Goal: Task Accomplishment & Management: Manage account settings

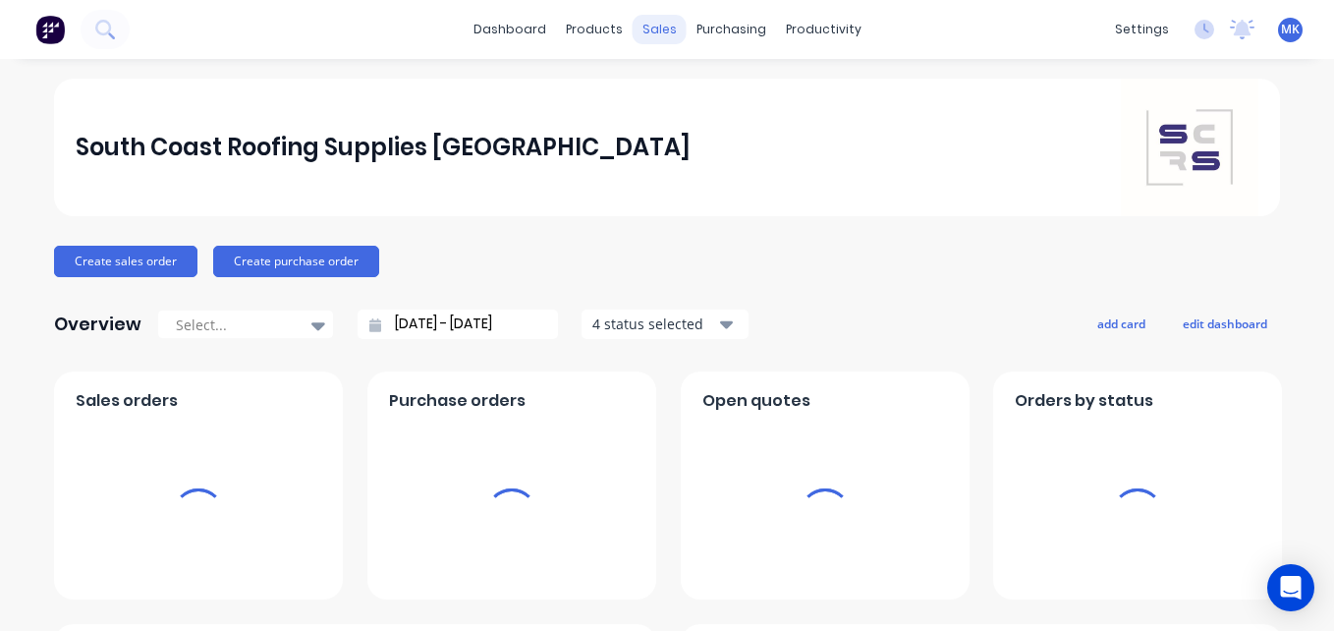
click at [653, 21] on div "sales" at bounding box center [660, 29] width 54 height 29
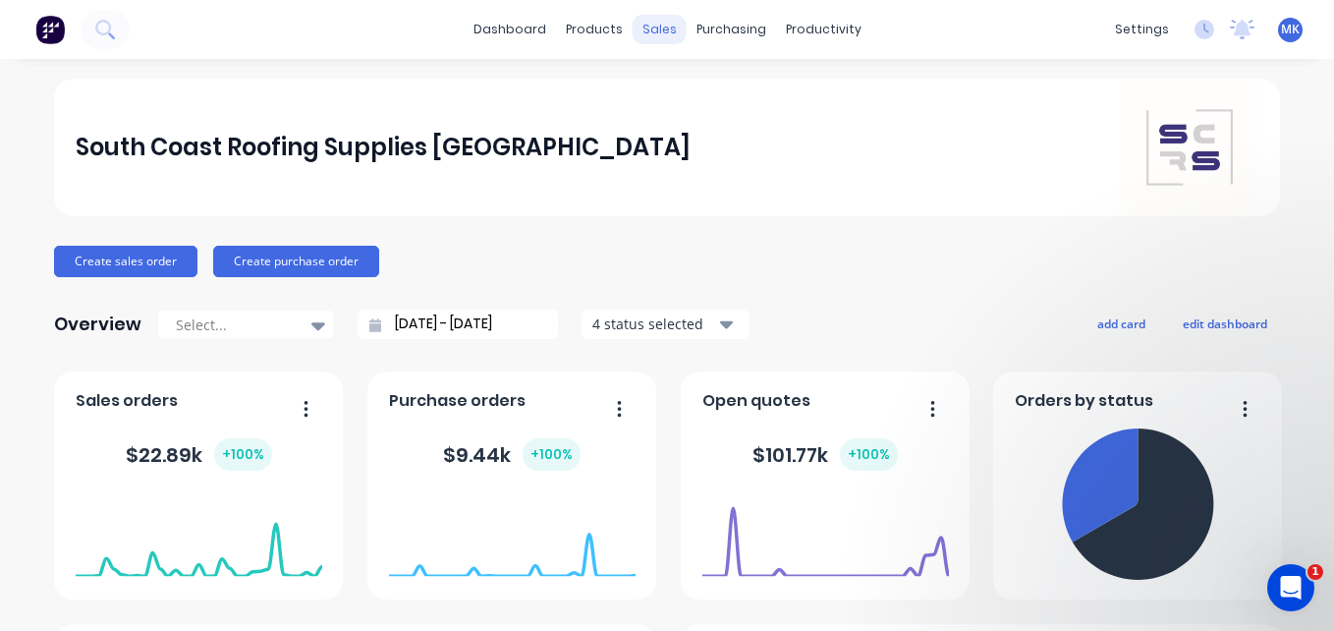
click at [656, 20] on div "sales" at bounding box center [660, 29] width 54 height 29
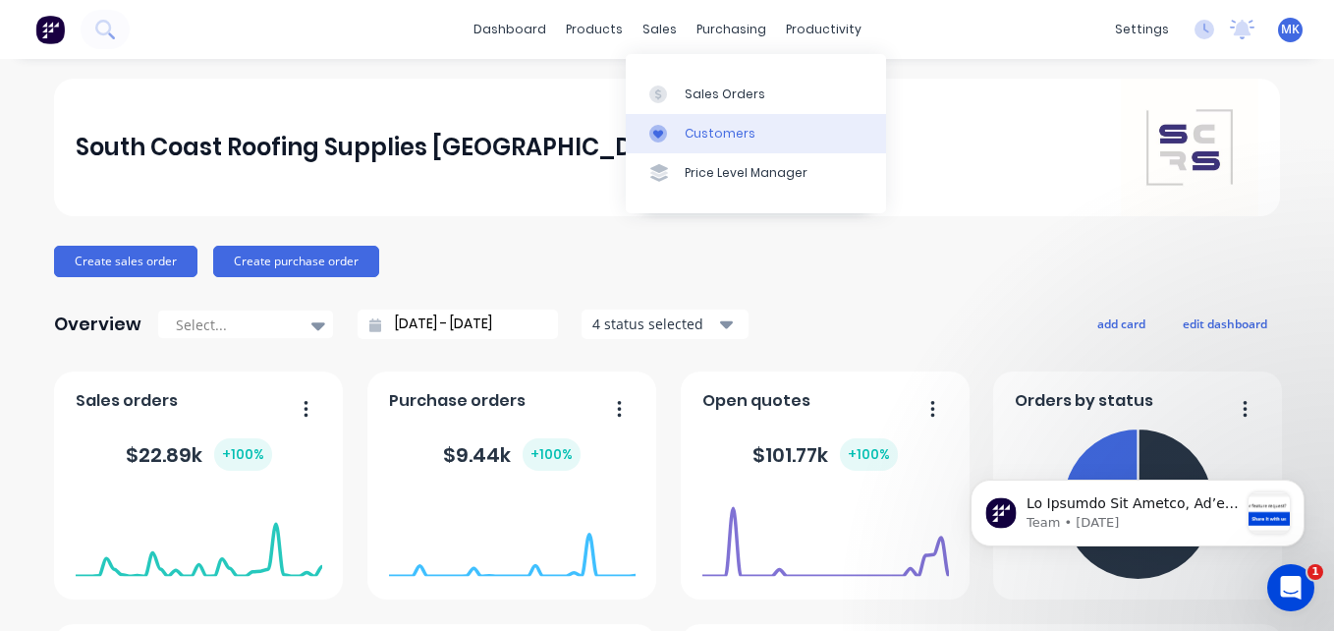
click at [678, 130] on div at bounding box center [663, 134] width 29 height 18
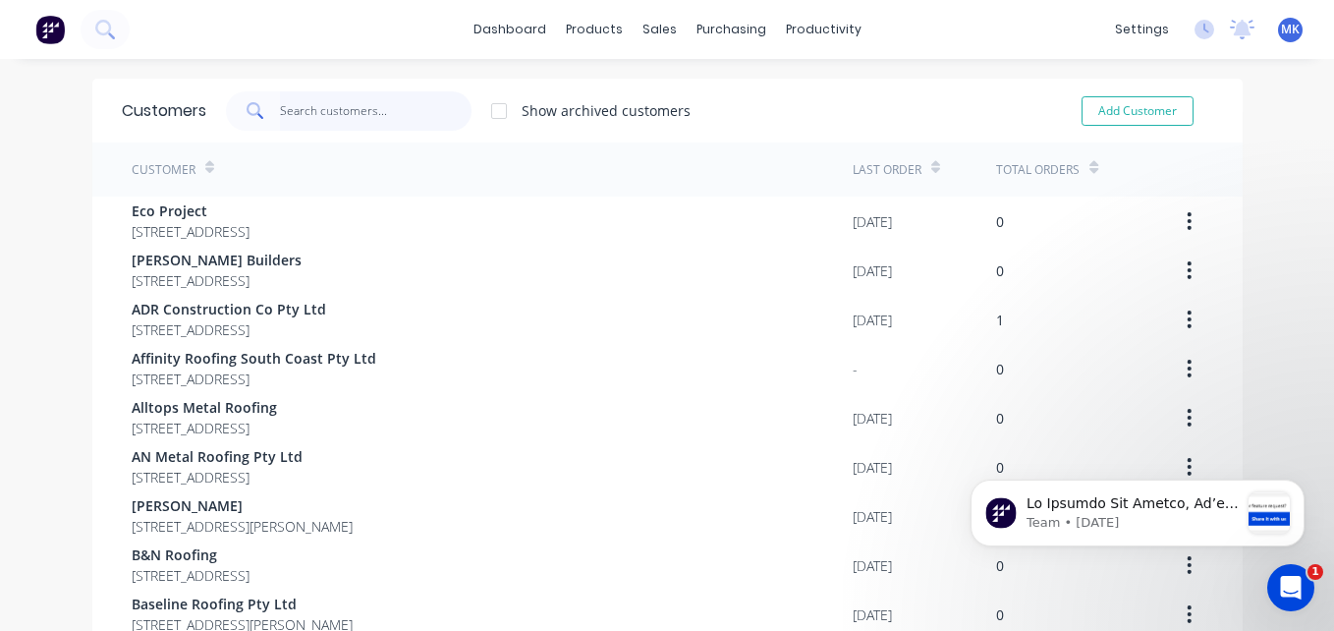
click at [384, 99] on input "text" at bounding box center [376, 110] width 192 height 39
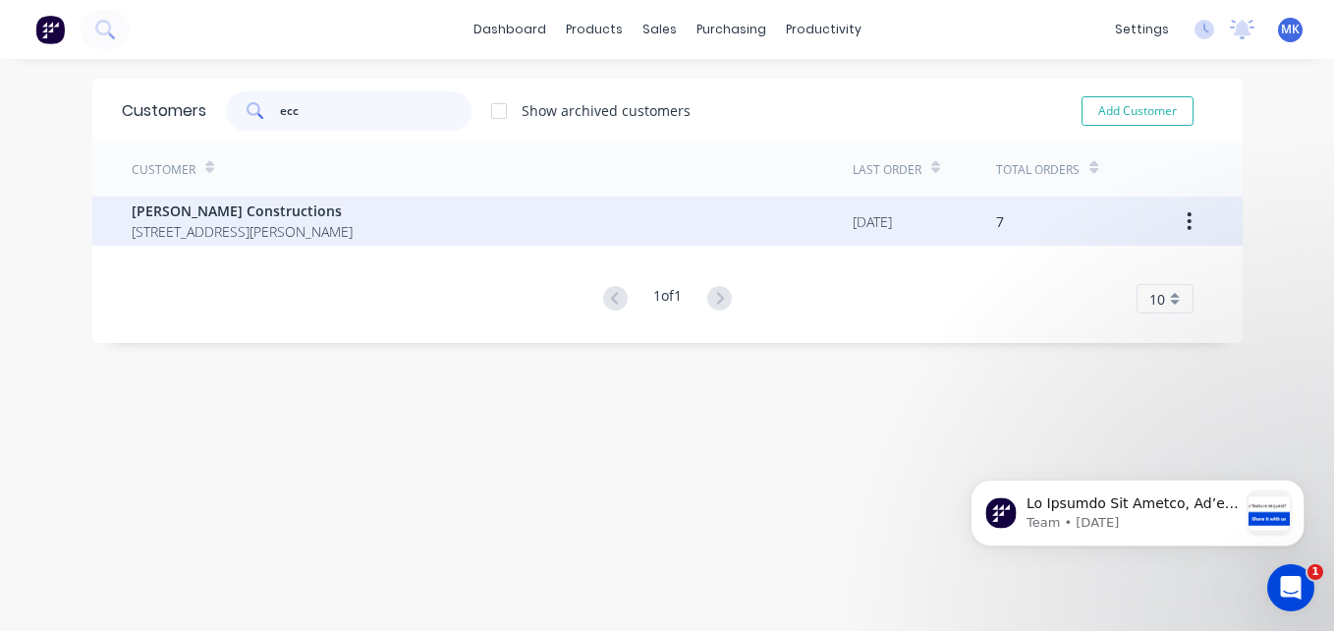
type input "ecc"
click at [353, 231] on span "P.O Box 527 Moss Vale New South Wales 2577" at bounding box center [242, 231] width 221 height 21
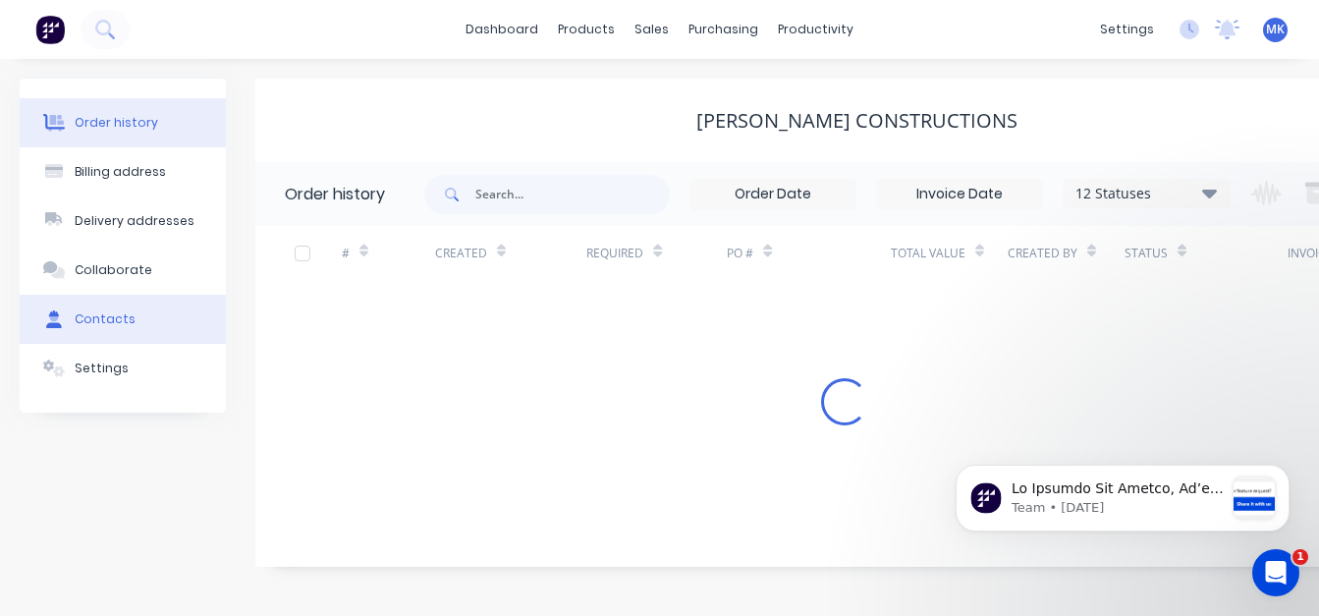
click at [161, 317] on button "Contacts" at bounding box center [123, 319] width 206 height 49
select select "AU"
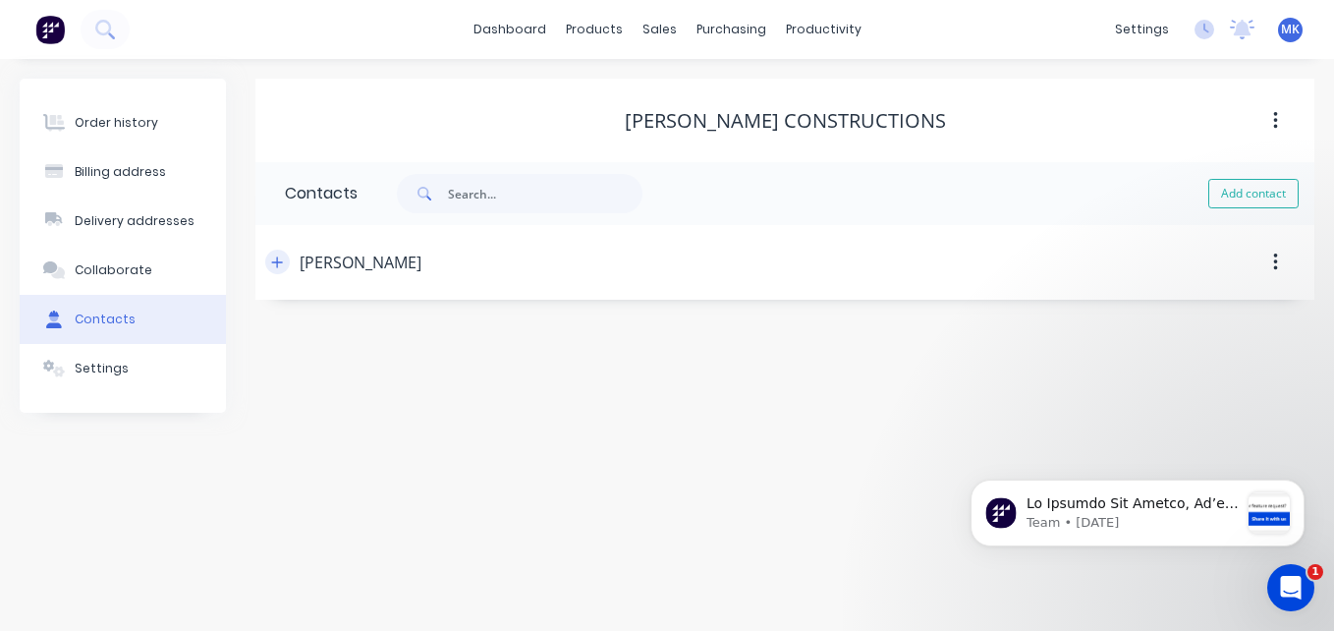
click at [281, 263] on icon "button" at bounding box center [277, 262] width 12 height 14
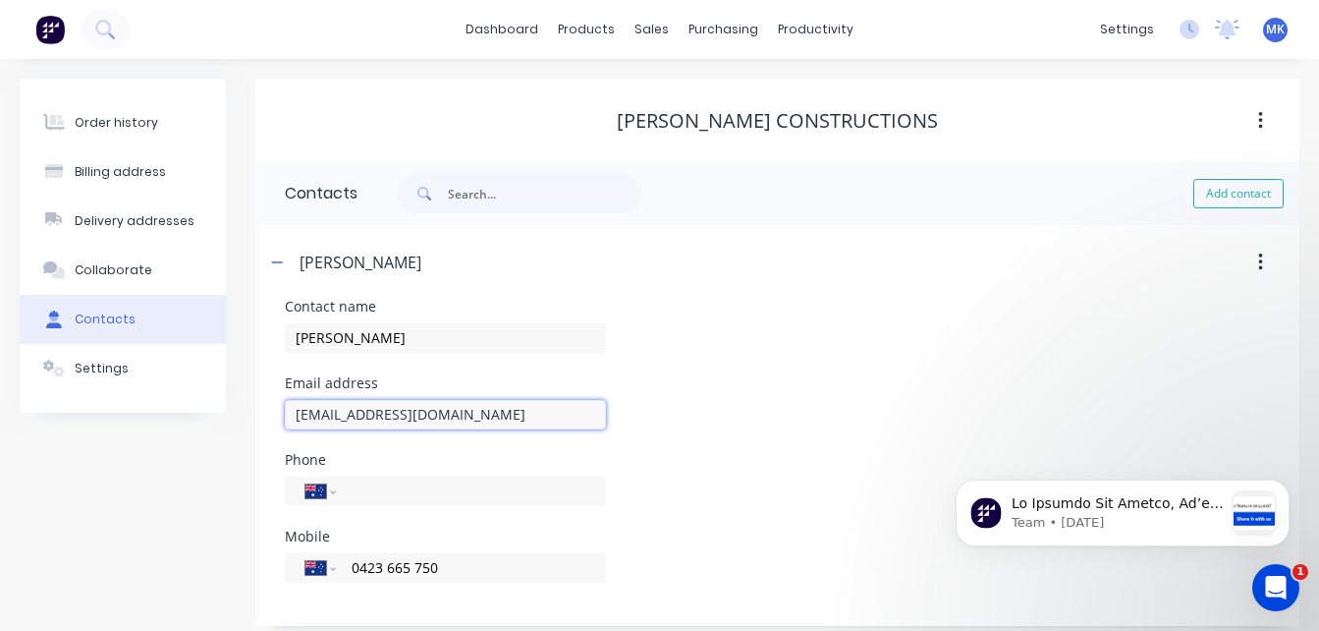
click at [414, 418] on input "max@ecclestonconstructions.com.au" at bounding box center [445, 414] width 321 height 29
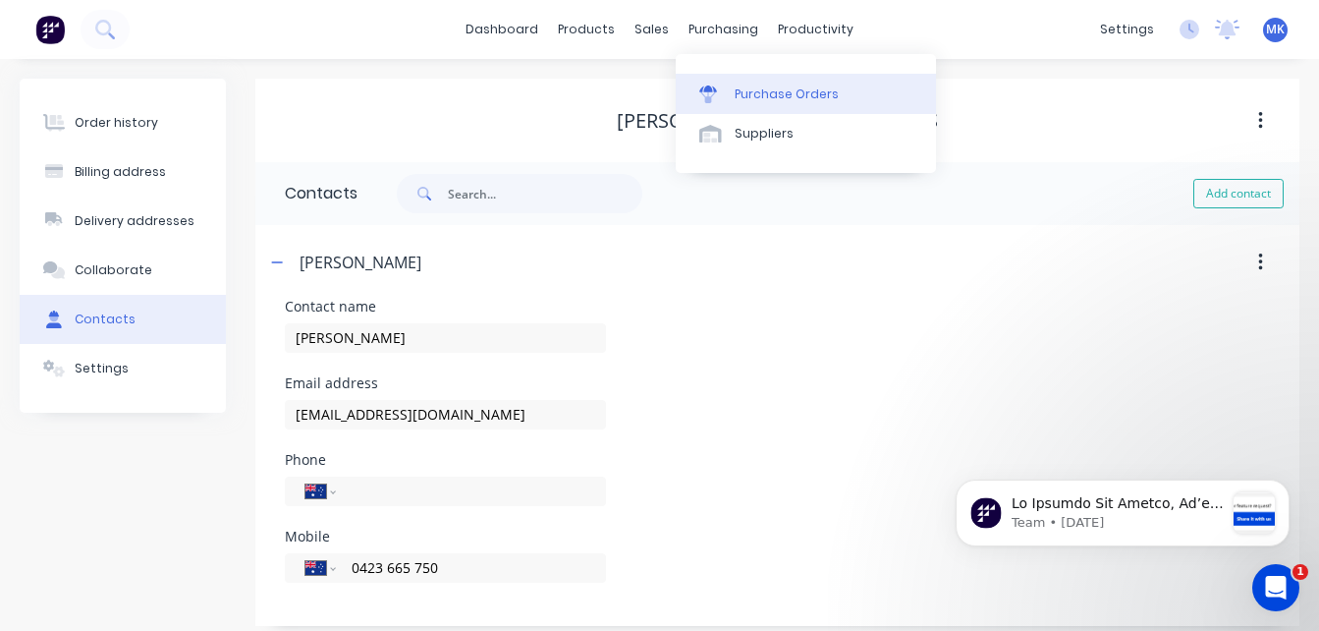
click at [741, 79] on link "Purchase Orders" at bounding box center [806, 93] width 260 height 39
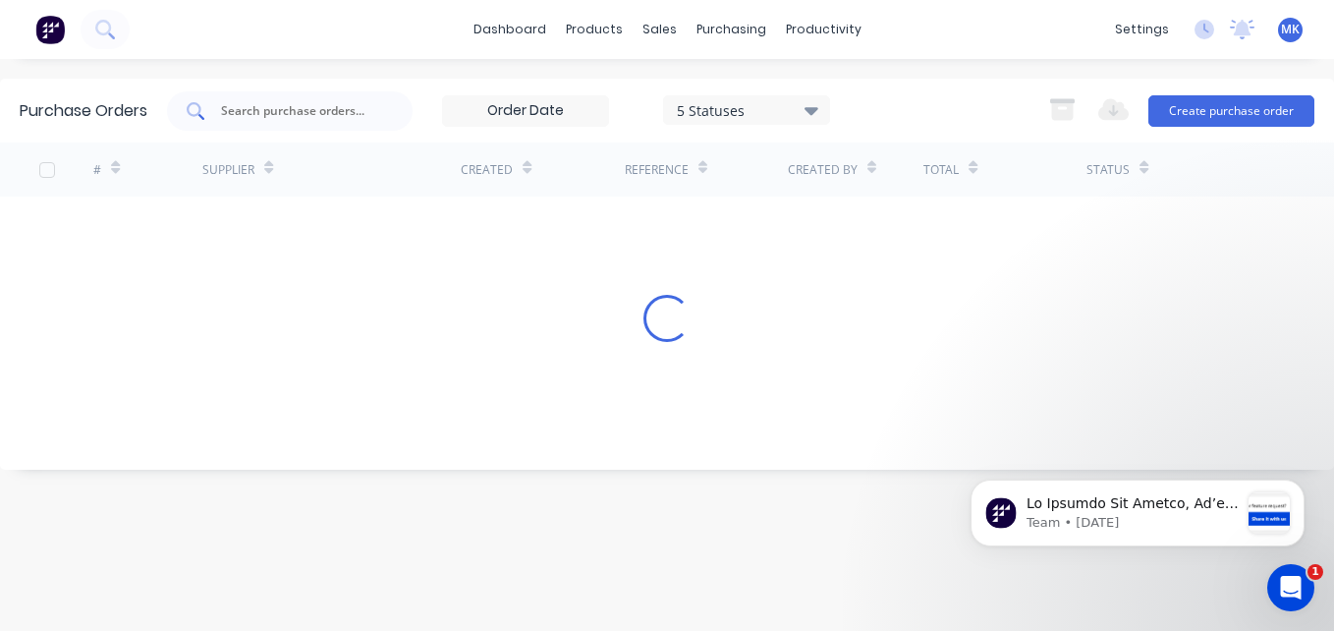
click at [248, 112] on input "text" at bounding box center [300, 111] width 163 height 20
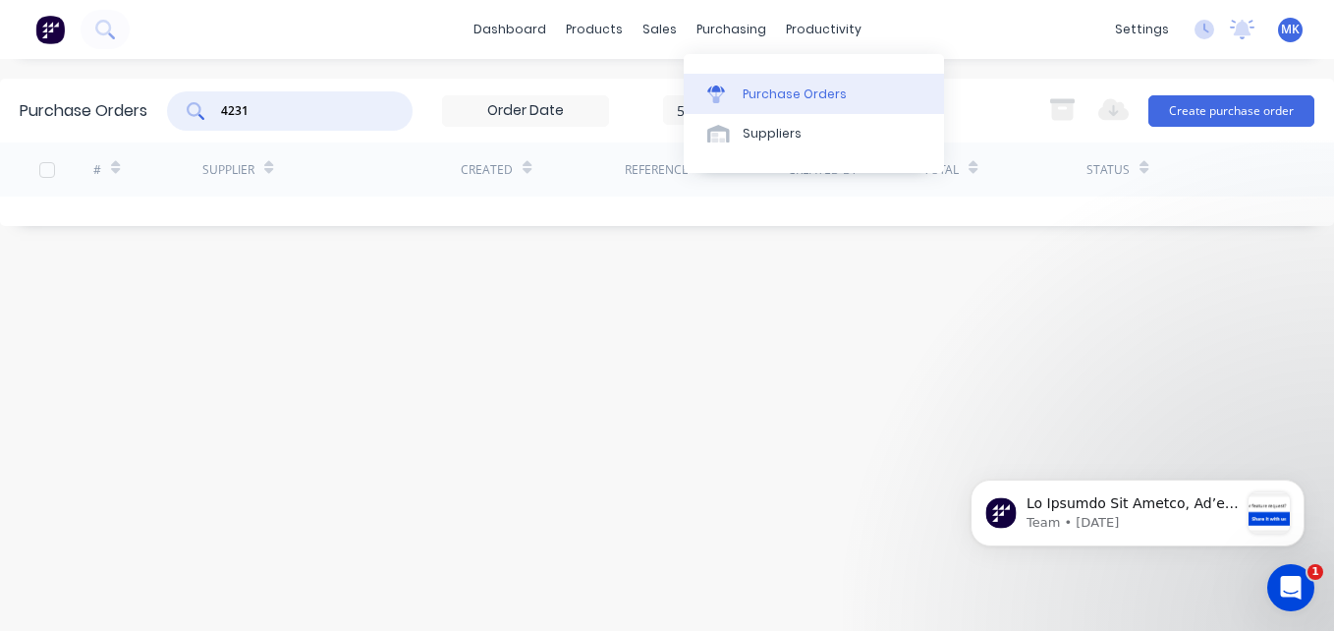
click at [745, 91] on div "Purchase Orders" at bounding box center [795, 94] width 104 height 18
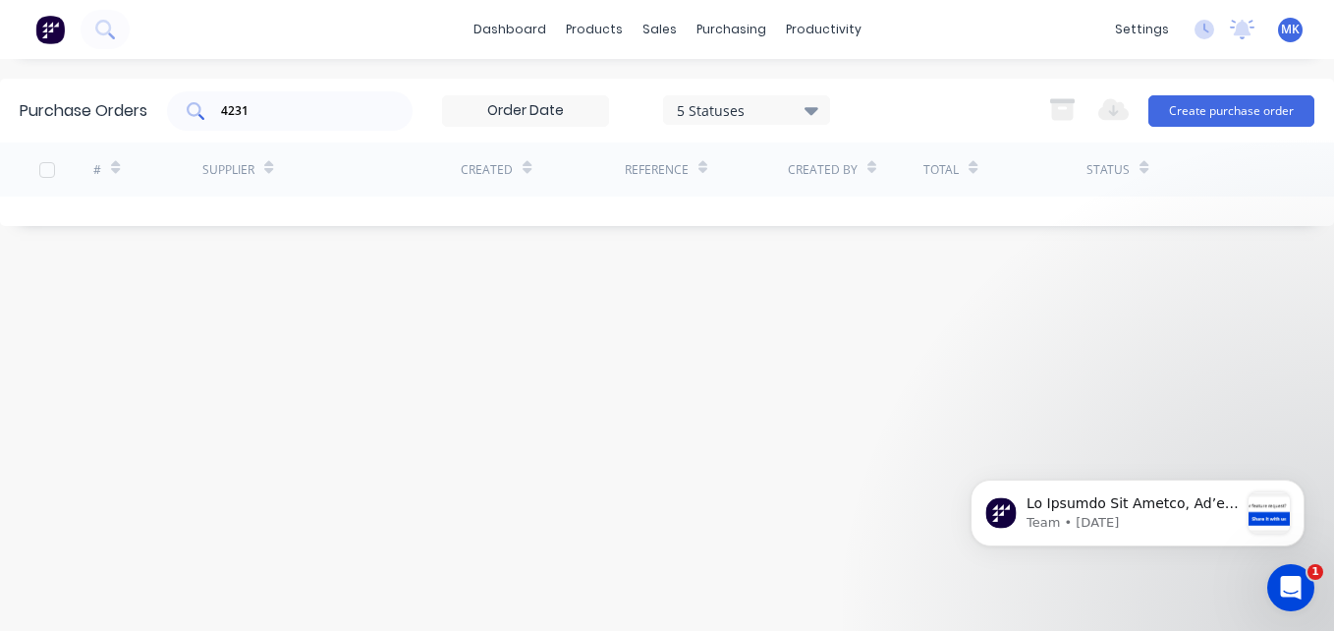
click at [281, 113] on input "4231" at bounding box center [300, 111] width 163 height 20
type input "4231"
click at [705, 21] on div "purchasing" at bounding box center [731, 29] width 89 height 29
click at [1273, 31] on div "settings No new notifications Mark all as read You have no notifications MK Sou…" at bounding box center [1219, 29] width 229 height 29
click at [1309, 33] on div "settings No new notifications Mark all as read You have no notifications MK Sou…" at bounding box center [1219, 29] width 229 height 29
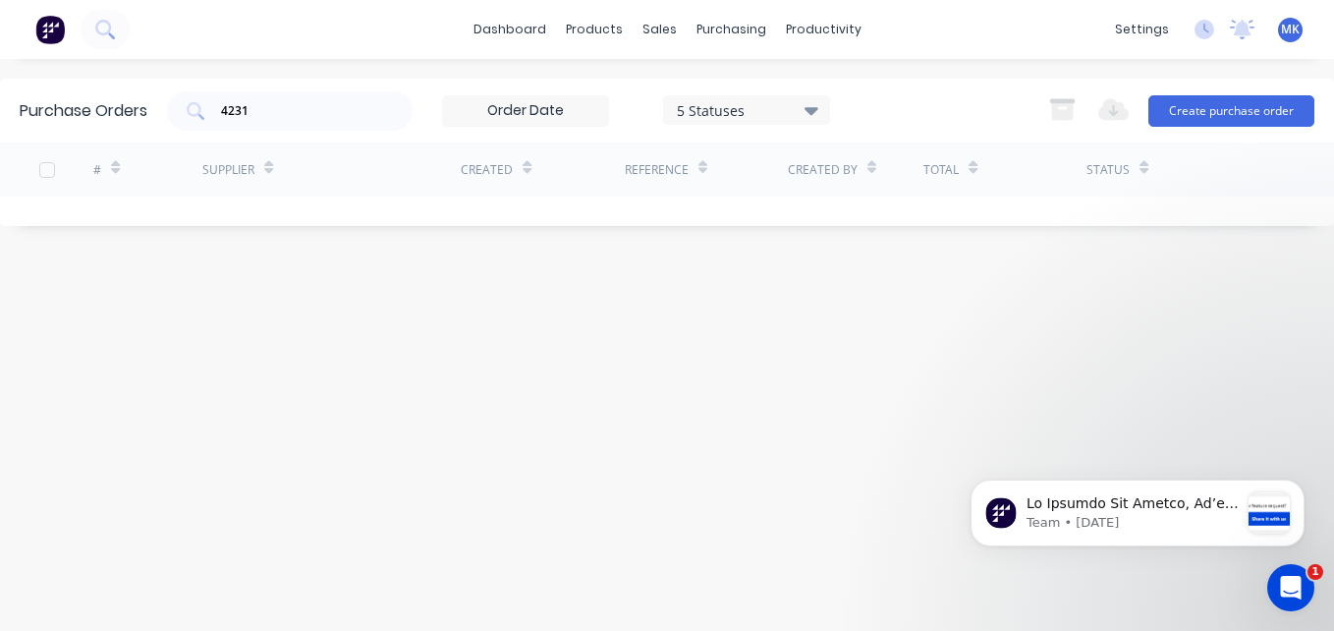
click at [1280, 28] on div "MK South Coast Roofing Supplies S... Mariah Kuballa Administrator Profile Sign …" at bounding box center [1290, 30] width 25 height 25
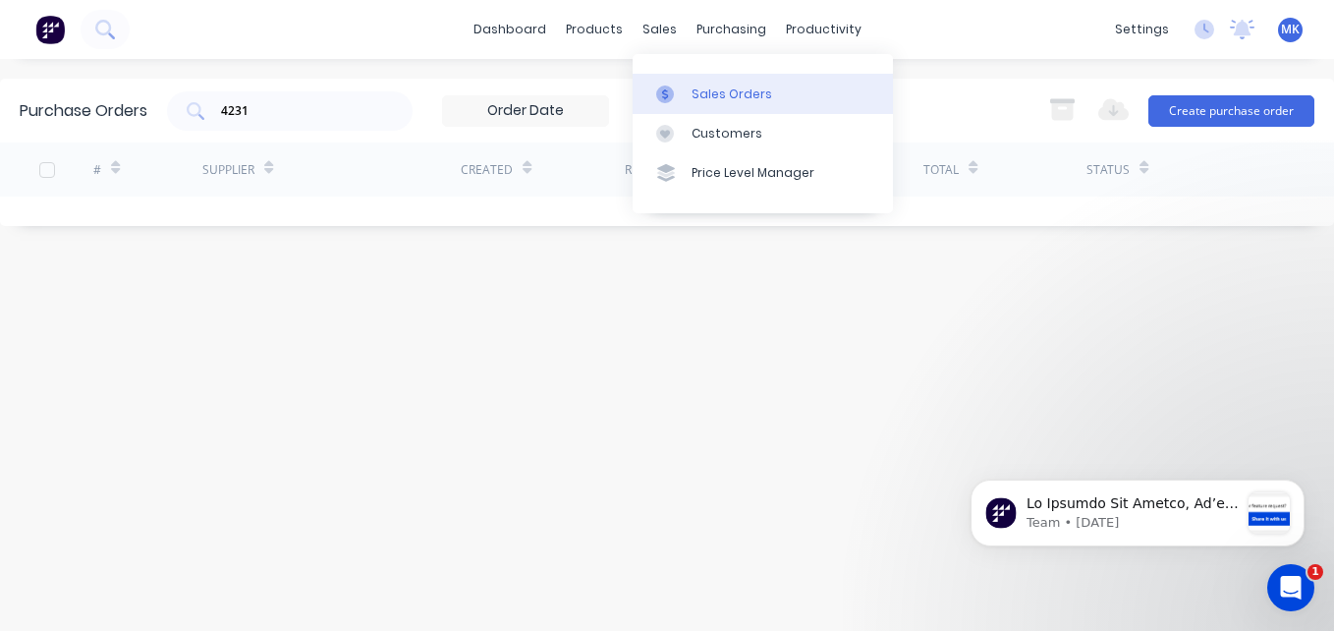
click at [687, 101] on link "Sales Orders" at bounding box center [763, 93] width 260 height 39
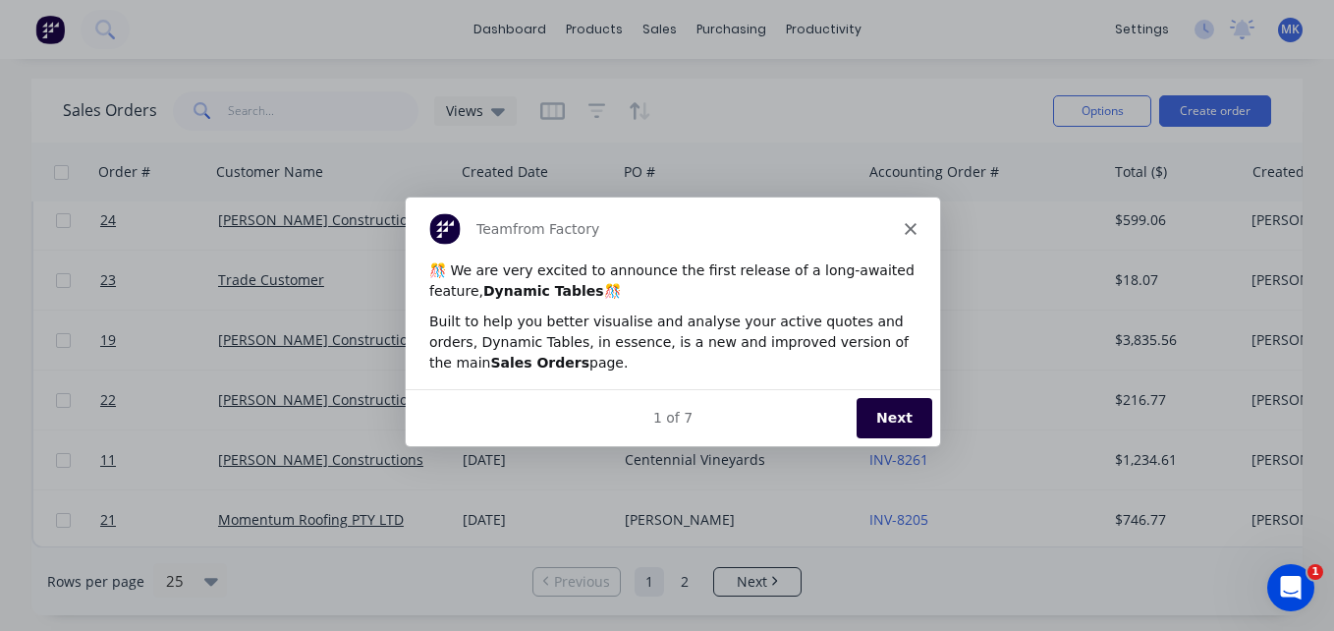
scroll to position [1162, 0]
click at [908, 221] on icon "Close" at bounding box center [910, 227] width 12 height 12
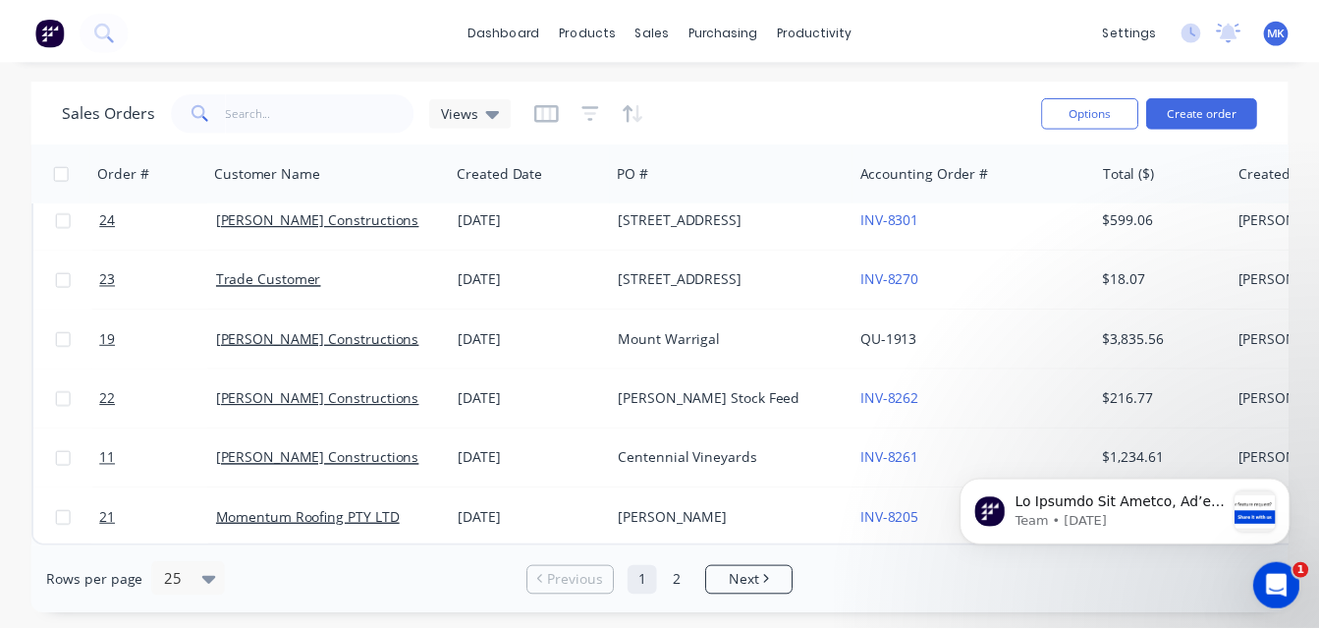
scroll to position [0, 0]
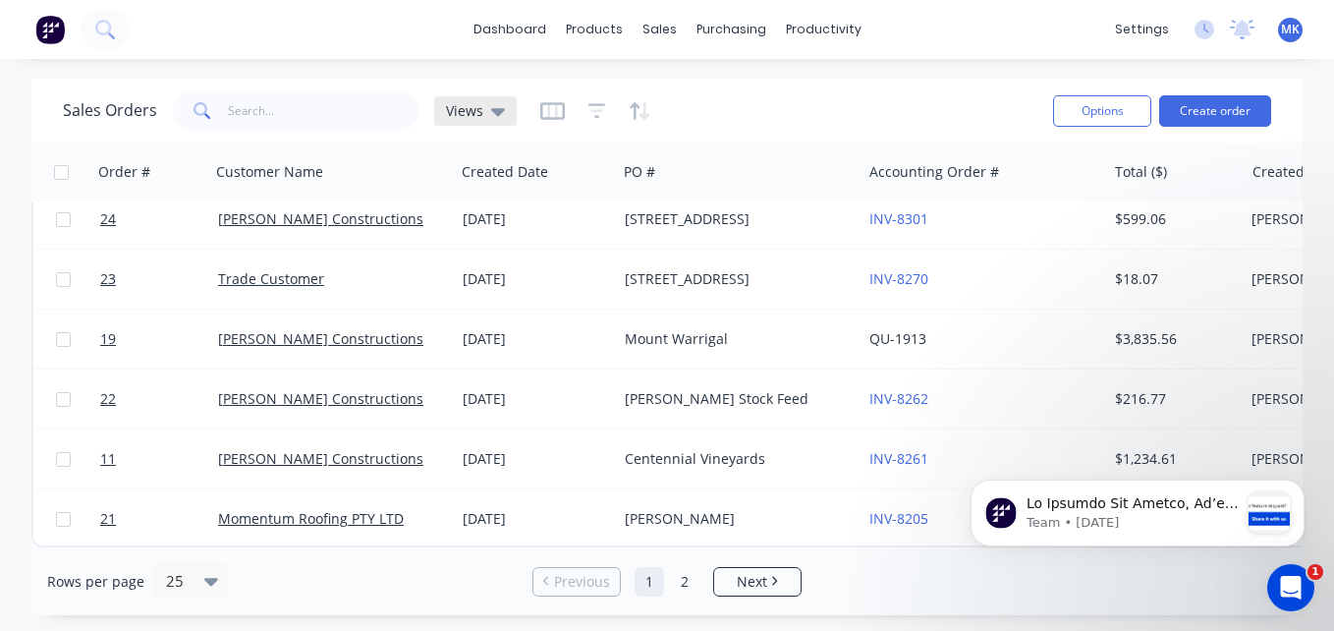
click at [491, 111] on icon at bounding box center [498, 112] width 14 height 8
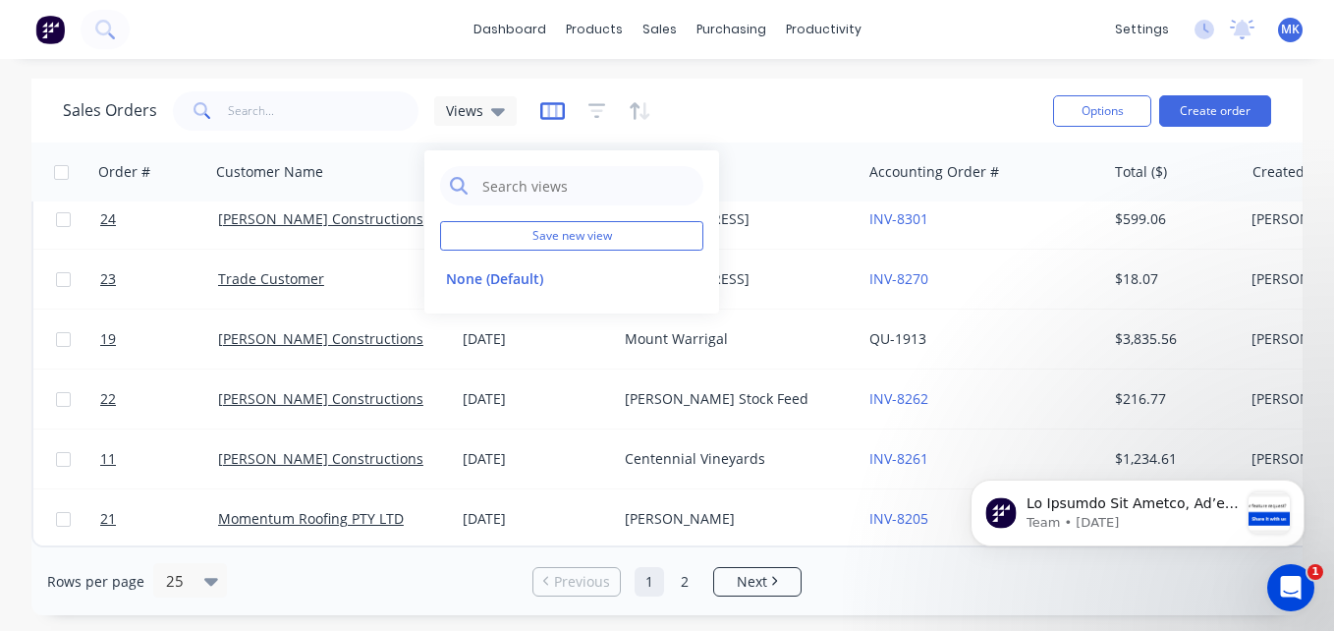
click at [553, 112] on icon "button" at bounding box center [552, 110] width 10 height 13
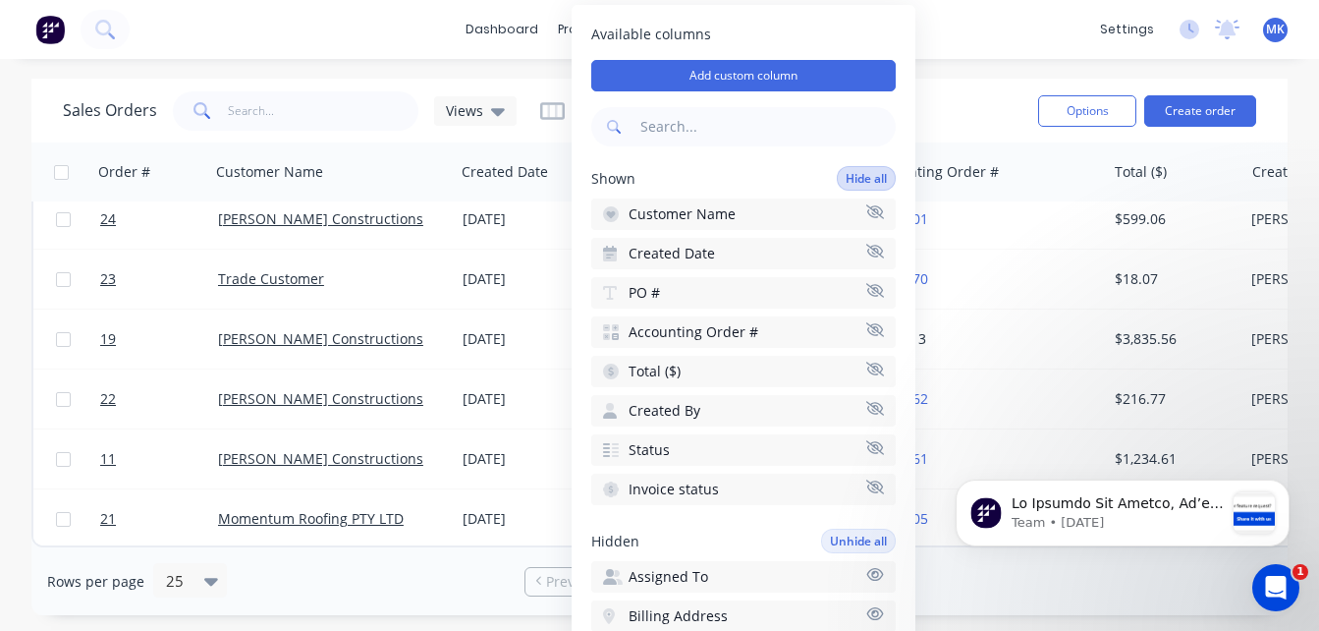
click at [841, 187] on button "Hide all" at bounding box center [866, 178] width 59 height 25
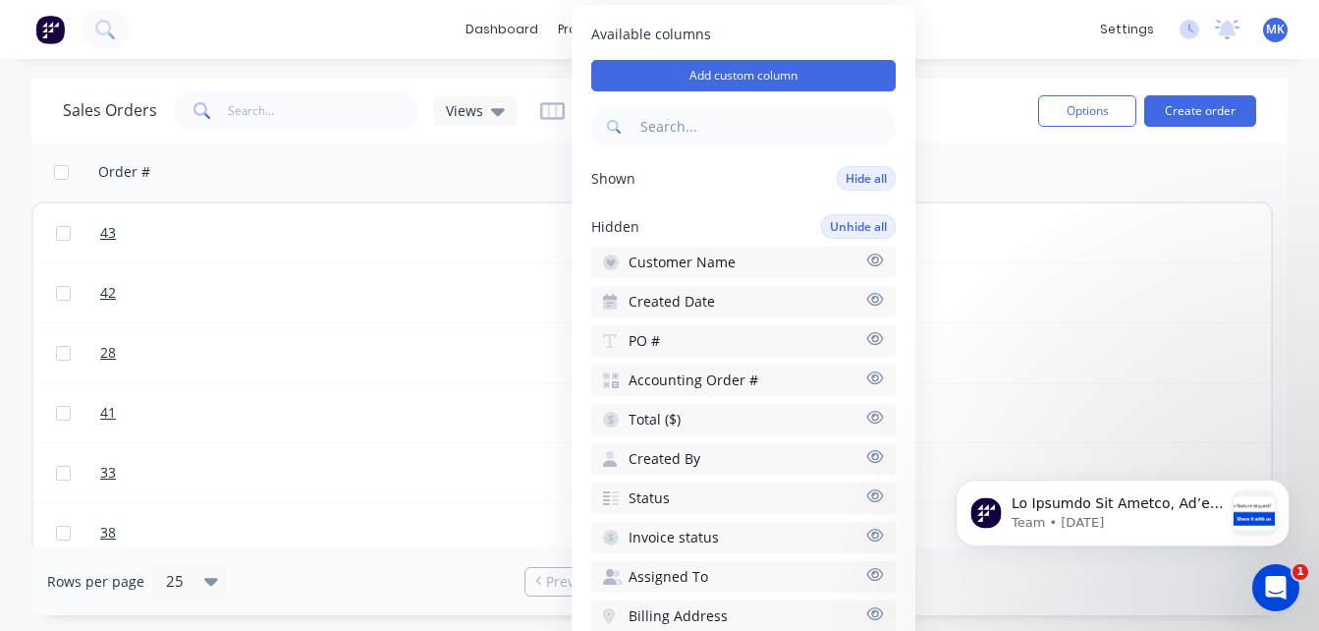
click at [807, 294] on button "Created Date" at bounding box center [743, 301] width 304 height 31
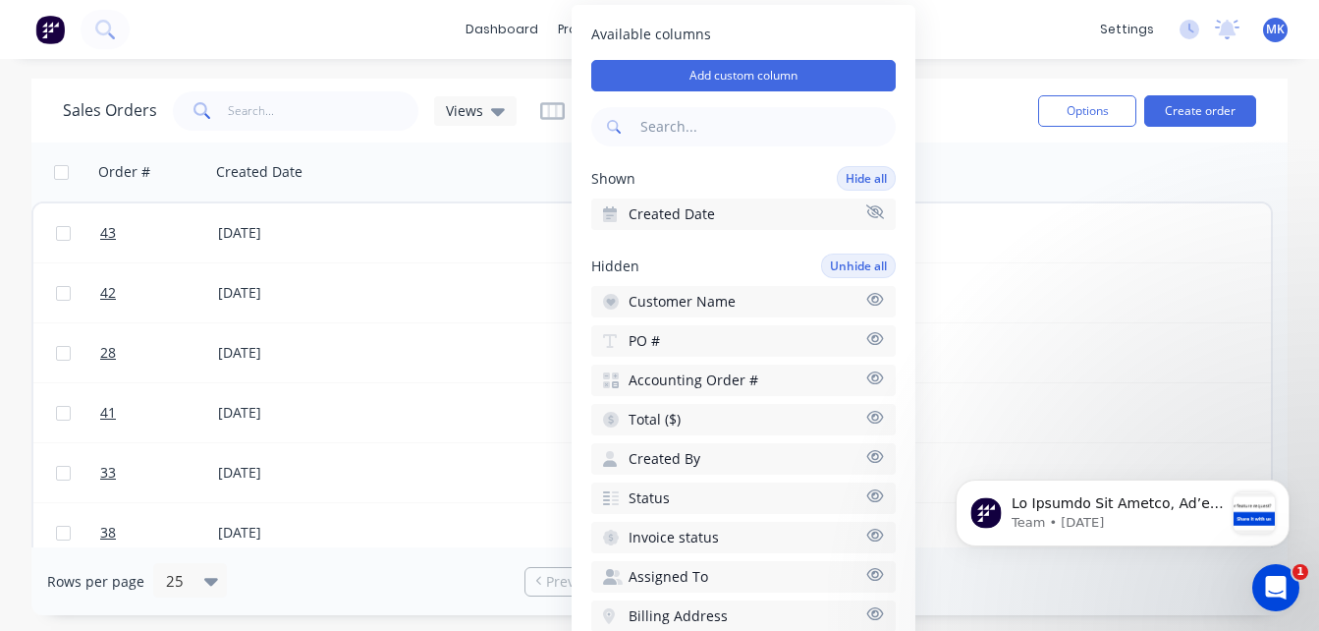
click at [796, 295] on button "Customer Name" at bounding box center [743, 301] width 304 height 31
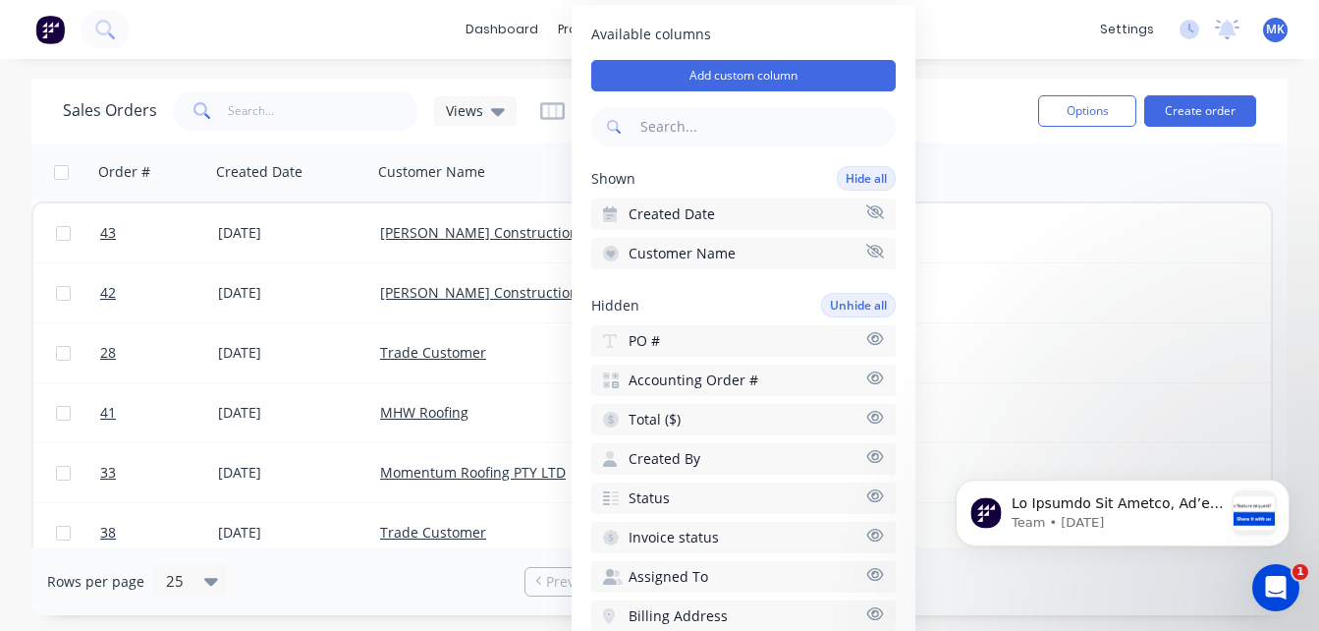
click at [769, 384] on button "Accounting Order #" at bounding box center [743, 379] width 304 height 31
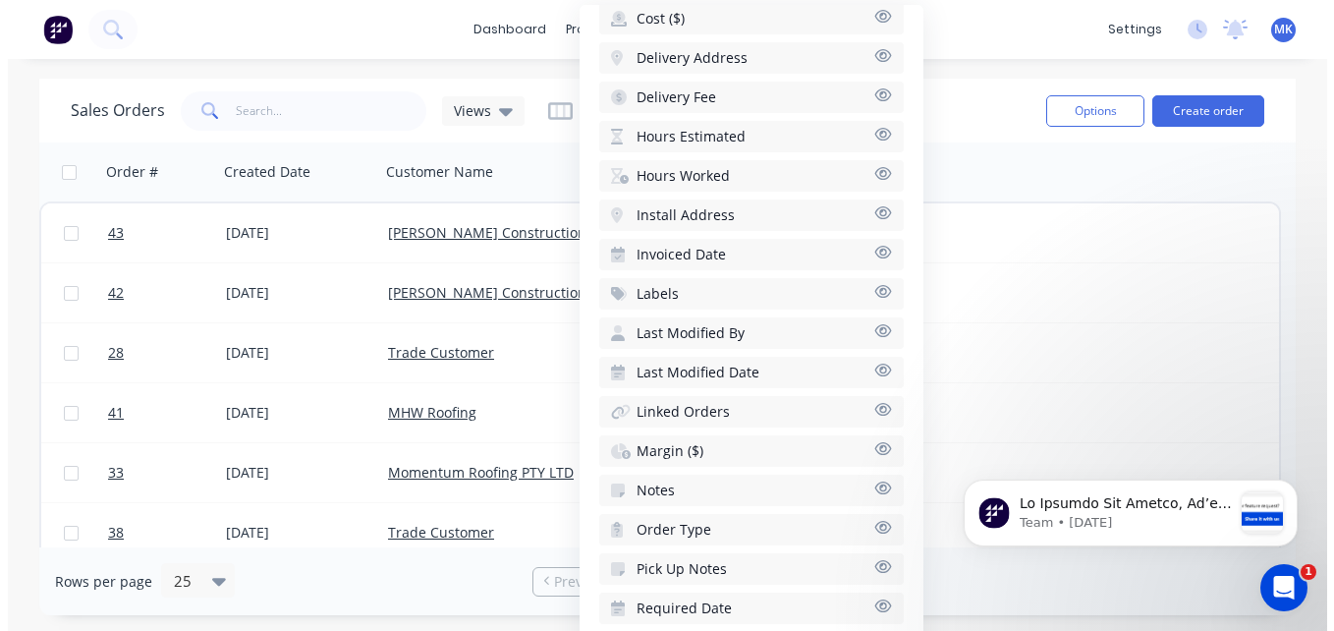
scroll to position [693, 0]
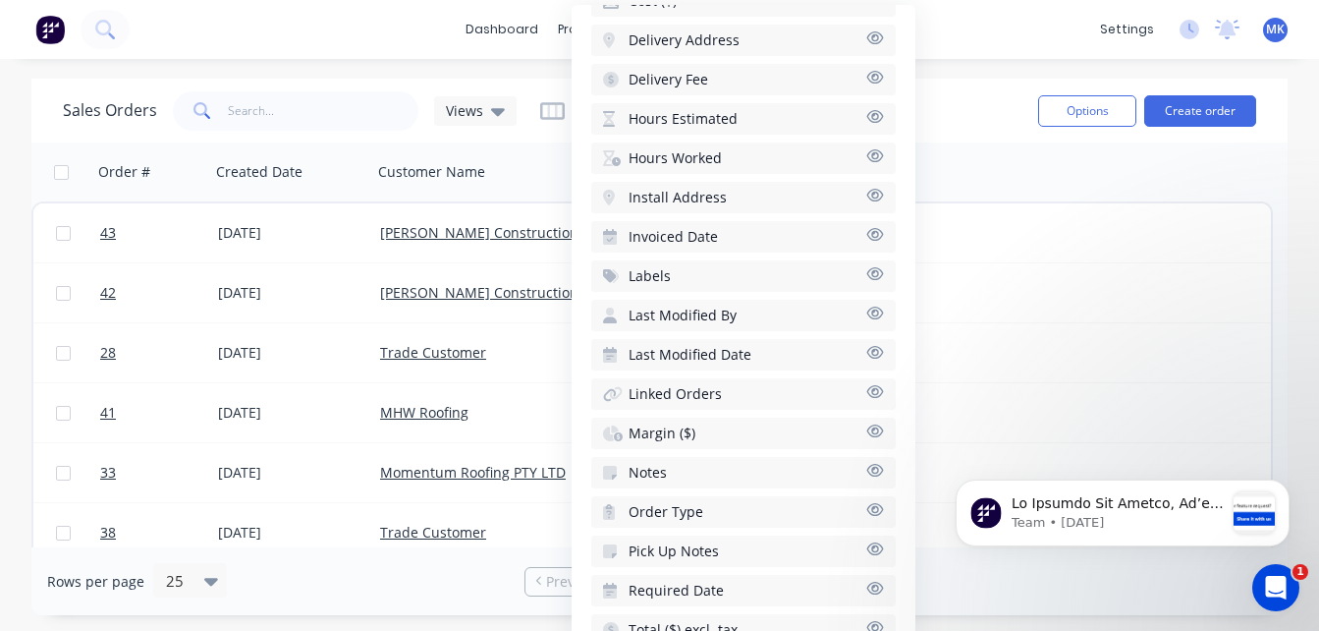
click at [726, 588] on button "Required Date" at bounding box center [743, 590] width 304 height 31
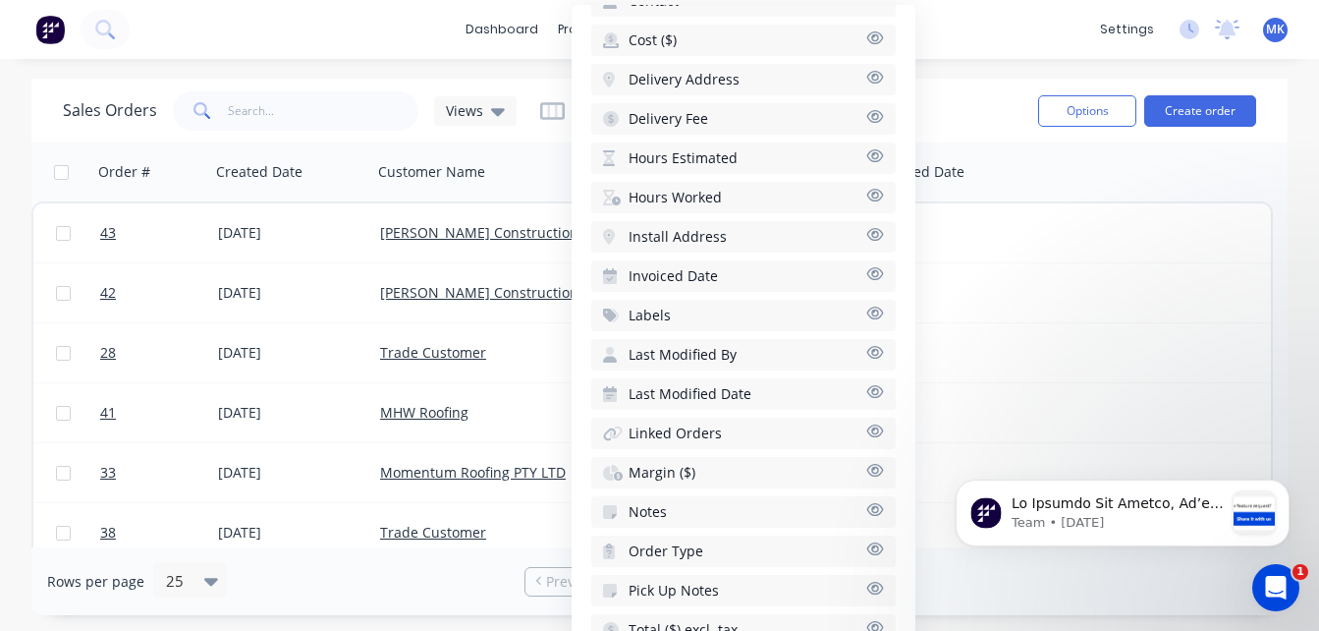
click at [971, 66] on div "dashboard products sales purchasing productivity dashboard products Product Cat…" at bounding box center [659, 315] width 1319 height 631
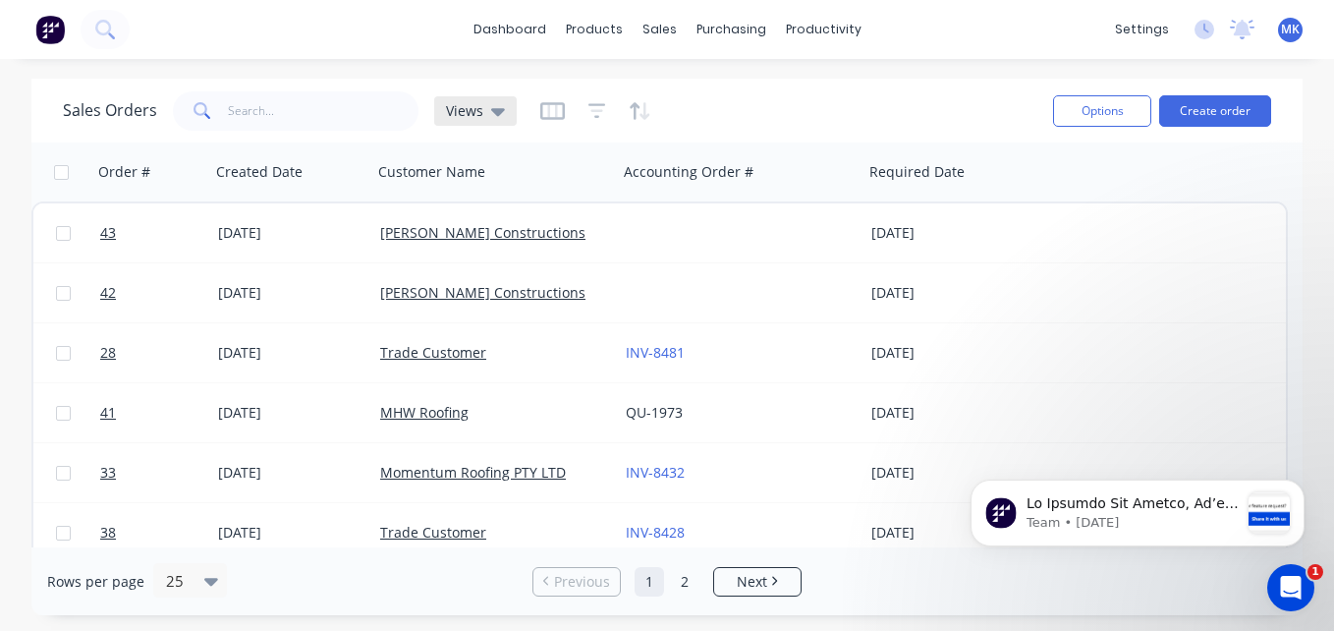
click at [497, 107] on icon at bounding box center [498, 111] width 14 height 22
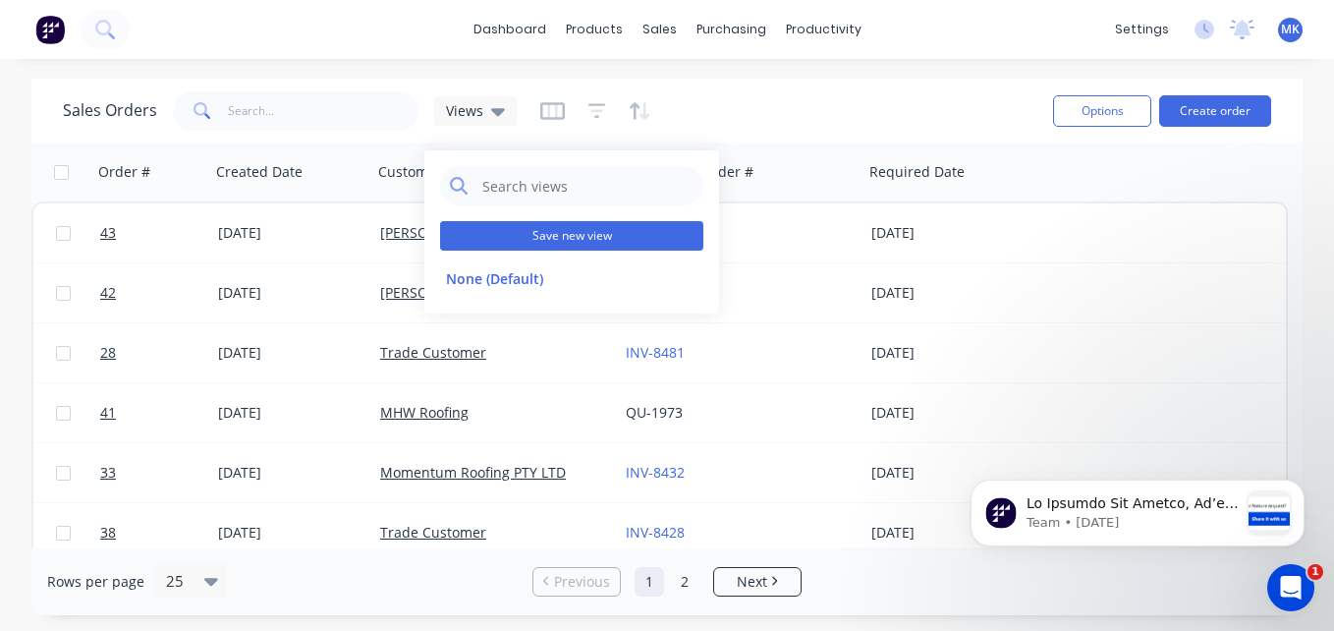
click at [533, 245] on button "Save new view" at bounding box center [571, 235] width 263 height 29
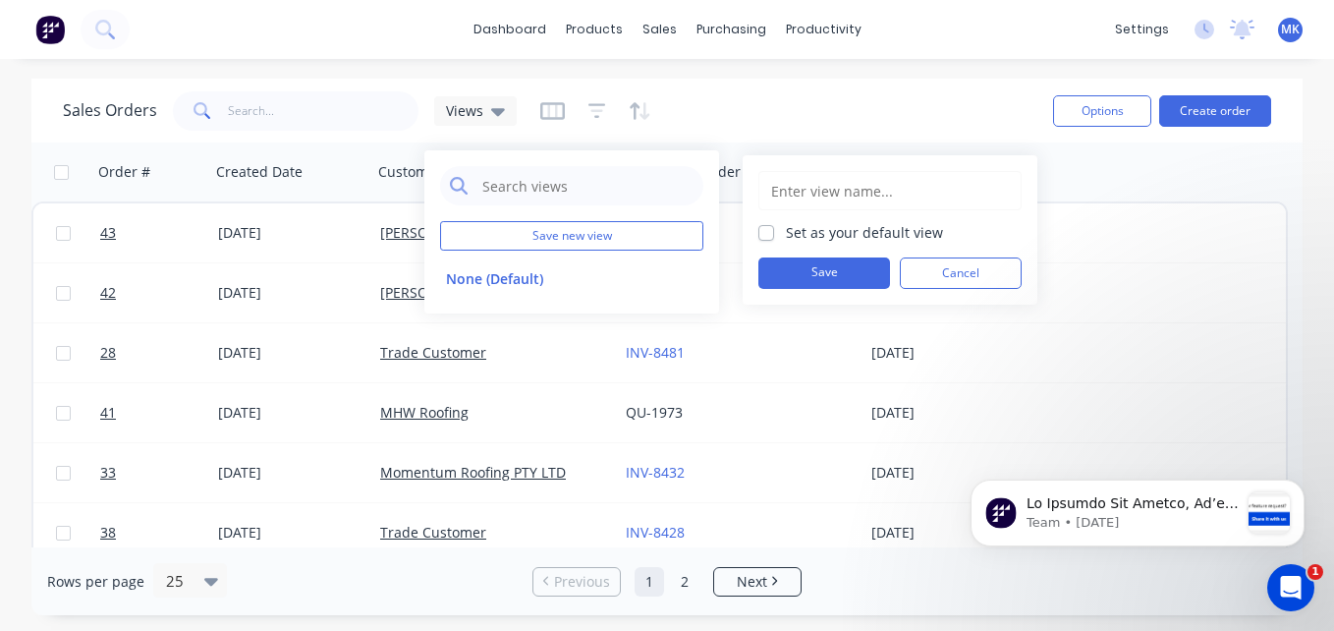
click at [779, 246] on div "Set as your default view Save Cancel" at bounding box center [889, 230] width 263 height 118
click at [786, 239] on label "Set as your default view" at bounding box center [864, 232] width 157 height 21
click at [772, 239] on input "Set as your default view" at bounding box center [766, 231] width 16 height 19
checkbox input "true"
click at [776, 205] on input "text" at bounding box center [890, 190] width 242 height 37
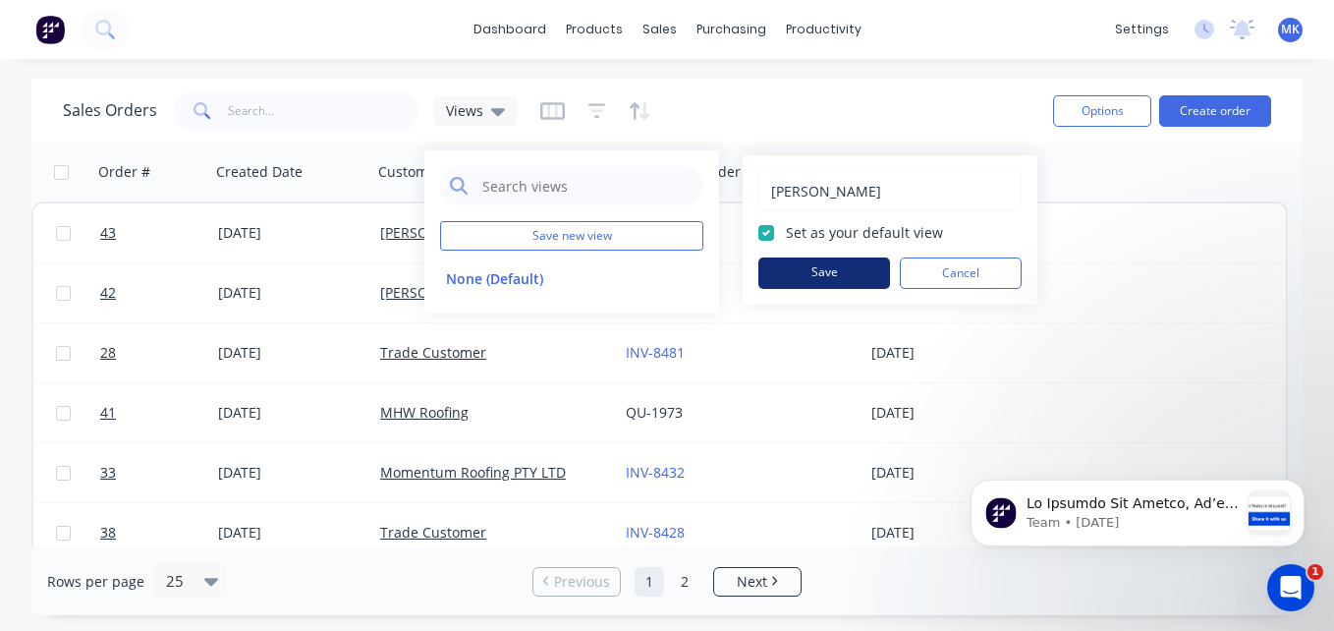
type input "Mariah"
click at [769, 276] on button "Save" at bounding box center [824, 272] width 132 height 31
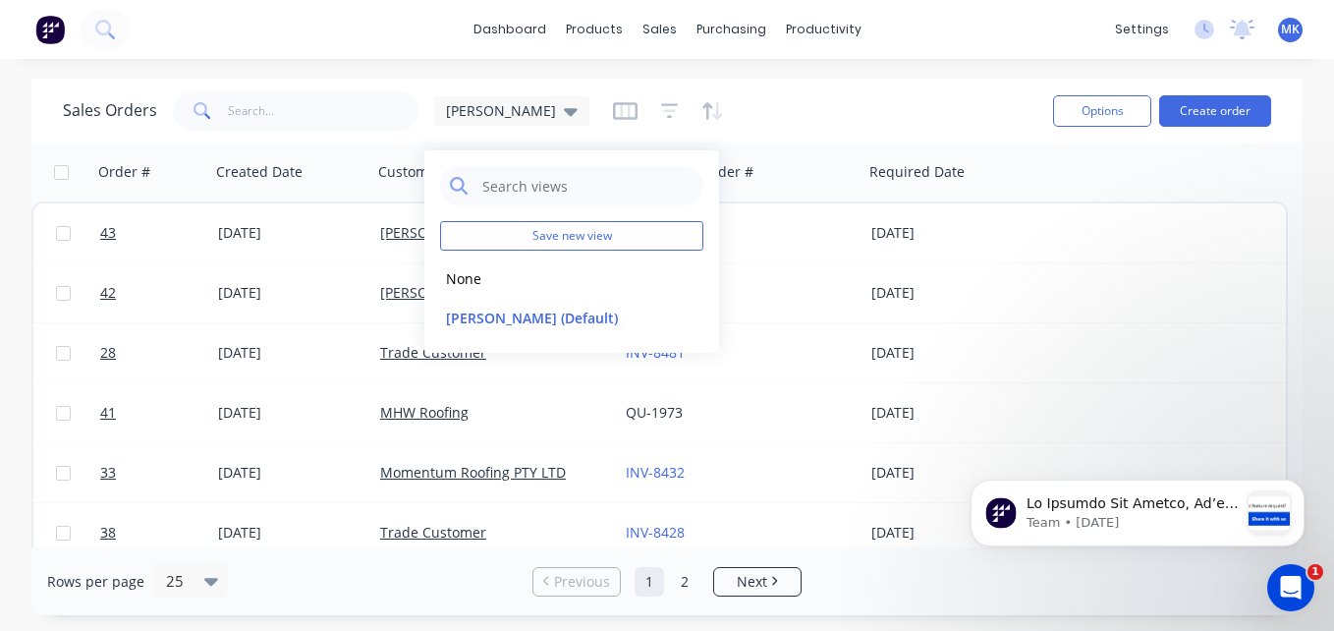
click at [819, 115] on div "Sales Orders Mariah" at bounding box center [550, 110] width 974 height 48
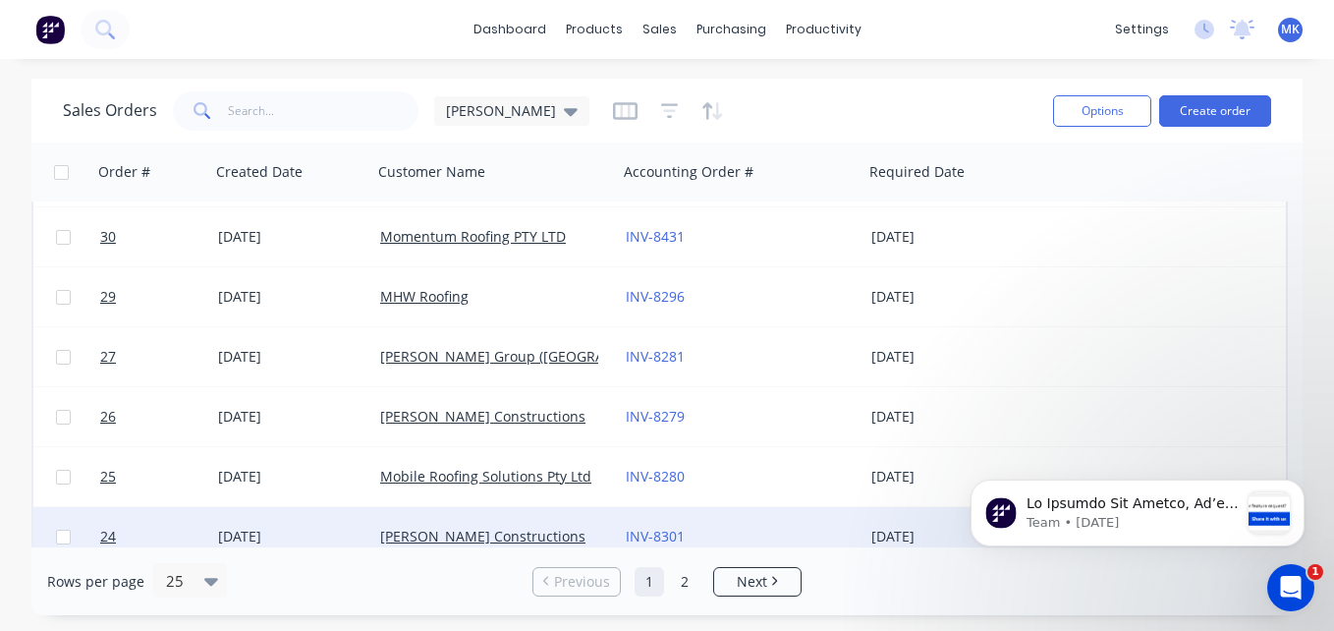
scroll to position [836, 0]
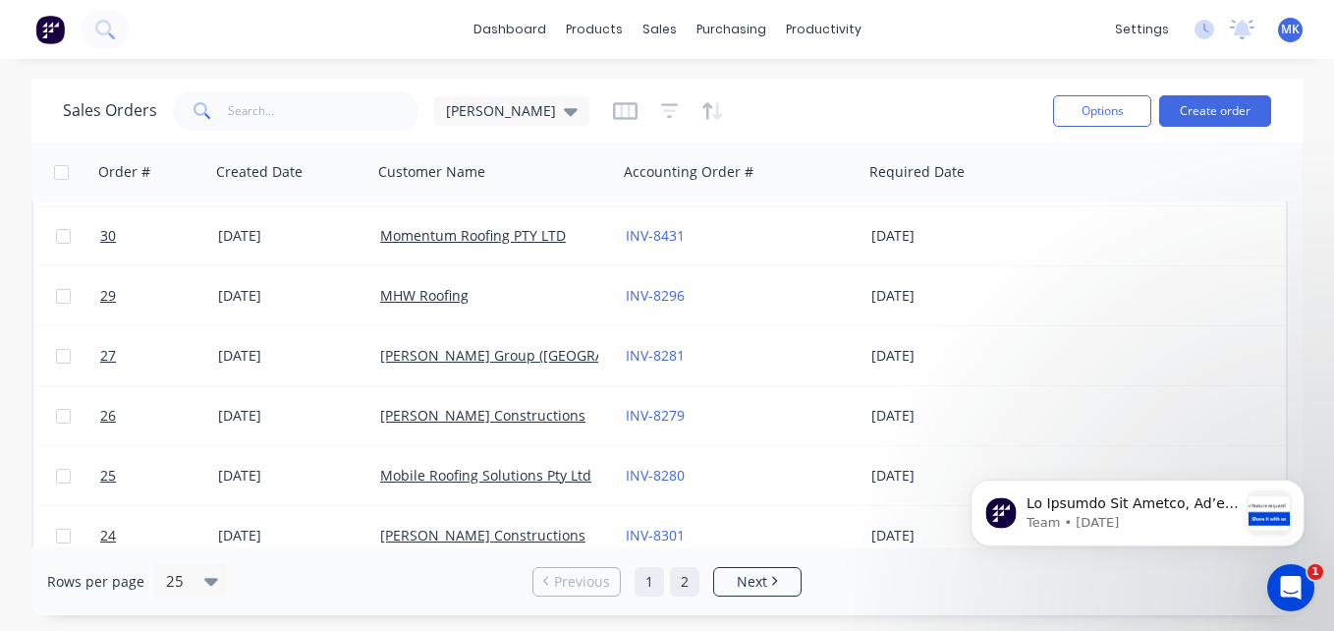
click at [683, 589] on link "2" at bounding box center [684, 581] width 29 height 29
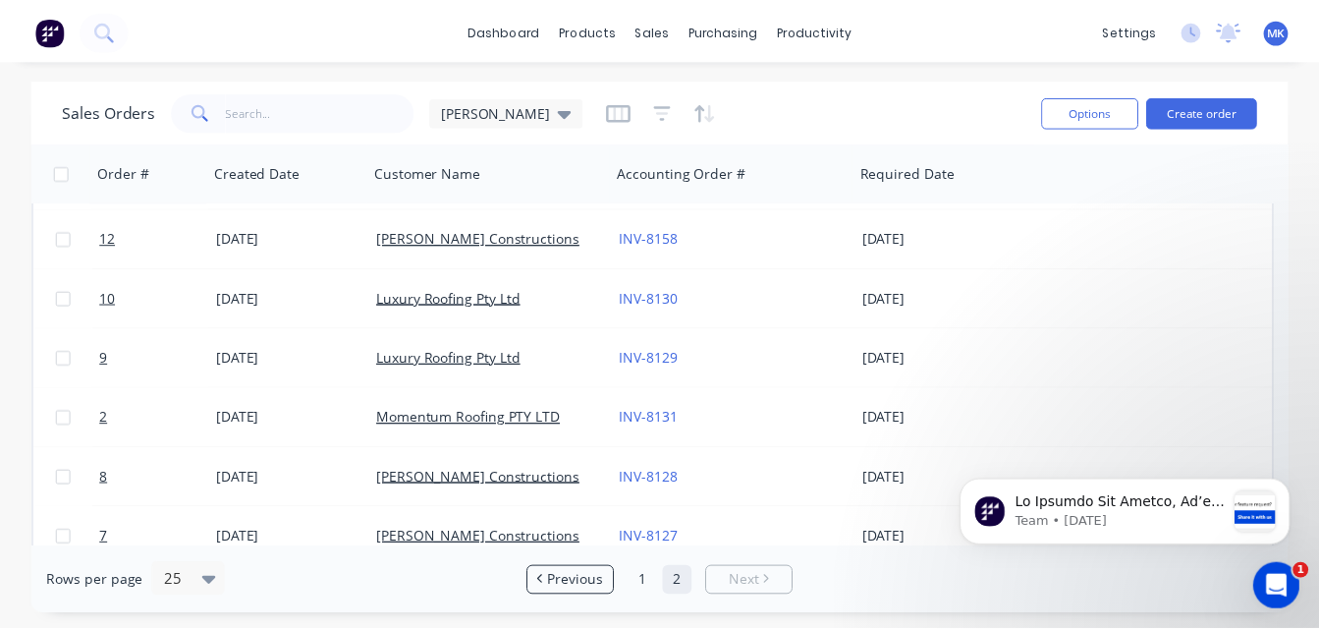
scroll to position [673, 0]
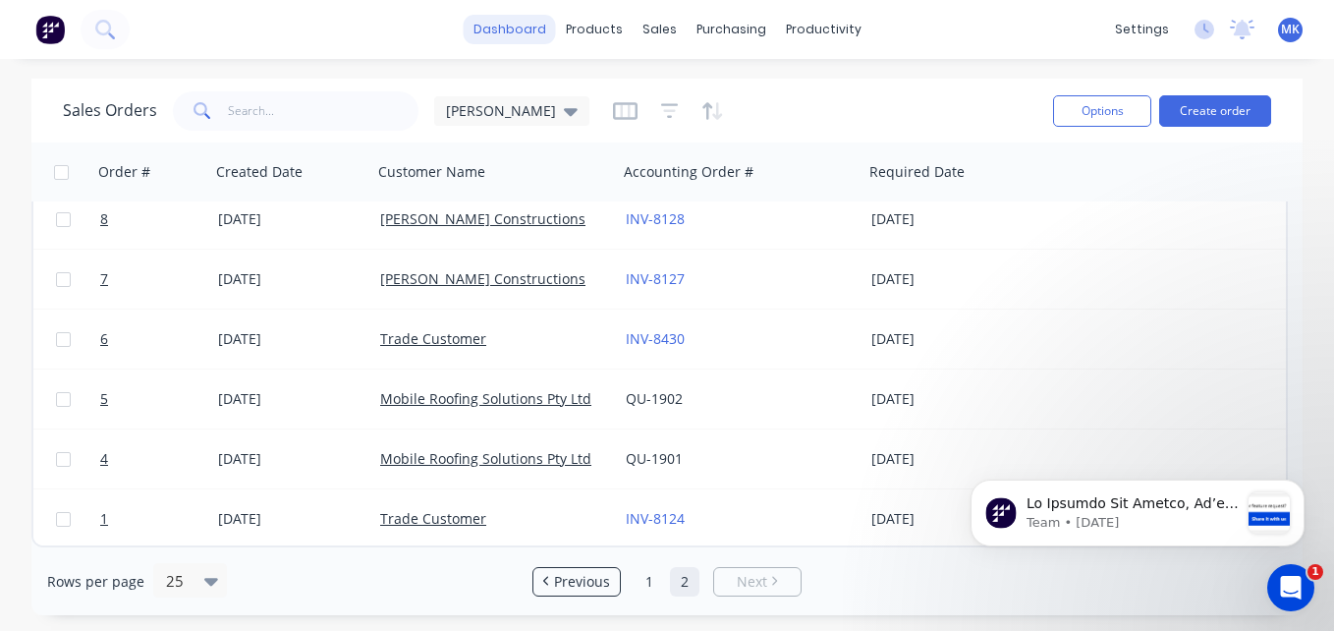
click at [532, 23] on link "dashboard" at bounding box center [510, 29] width 92 height 29
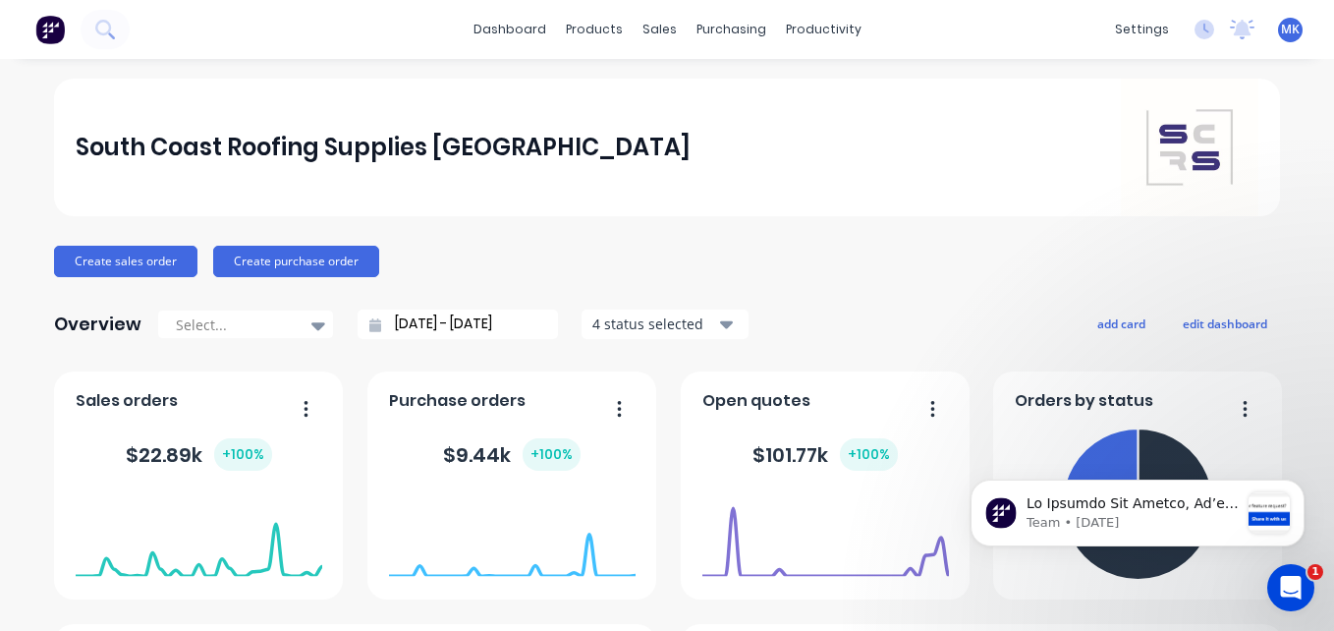
click at [1281, 36] on span "MK" at bounding box center [1290, 30] width 19 height 18
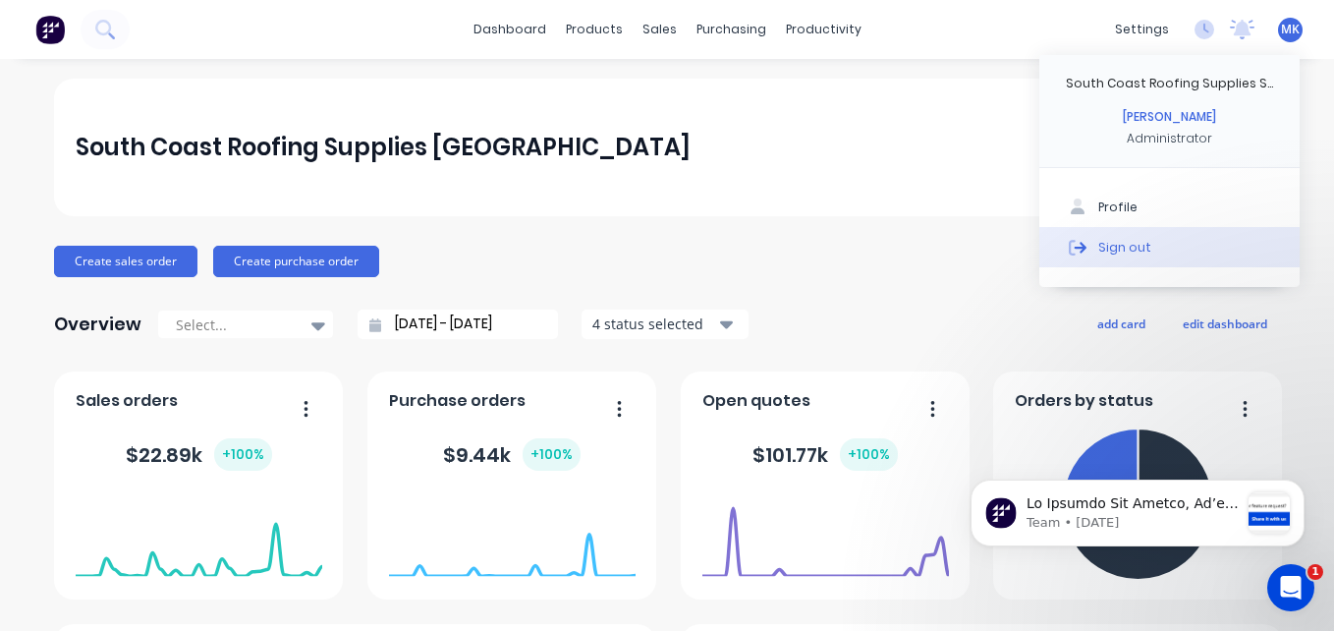
click at [1171, 248] on button "Sign out" at bounding box center [1169, 246] width 260 height 39
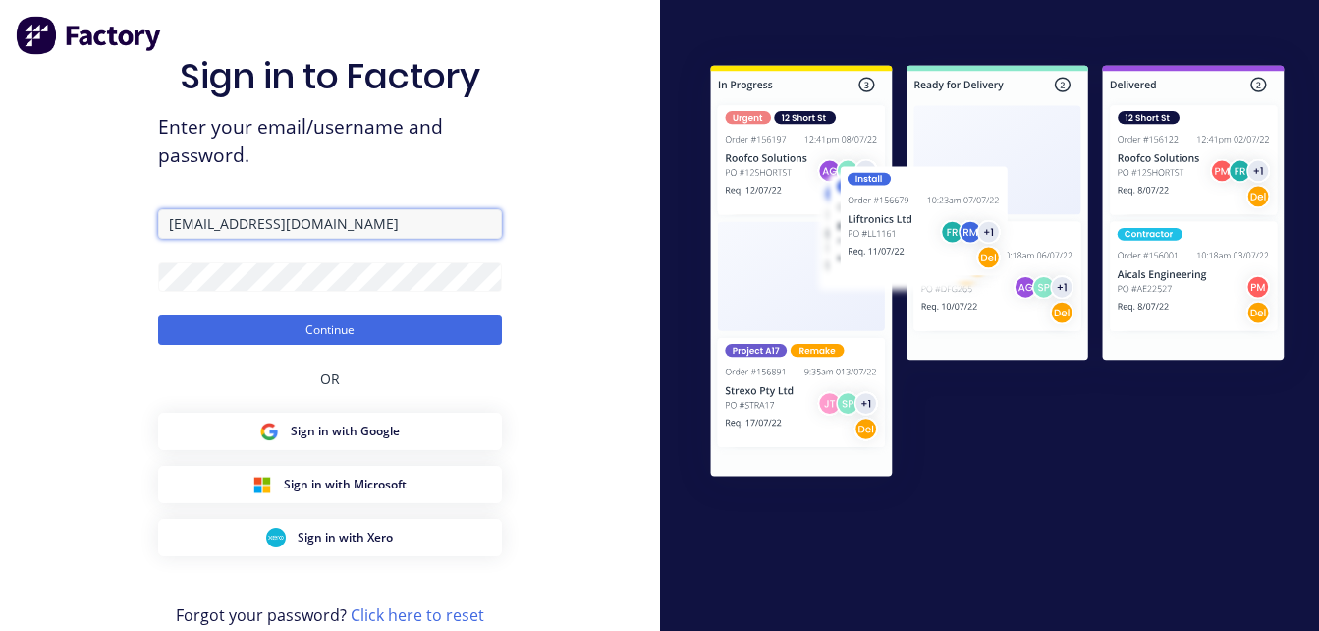
click at [314, 230] on input "[EMAIL_ADDRESS][DOMAIN_NAME]" at bounding box center [330, 223] width 344 height 29
type input "[PERSON_NAME][EMAIL_ADDRESS][DOMAIN_NAME]"
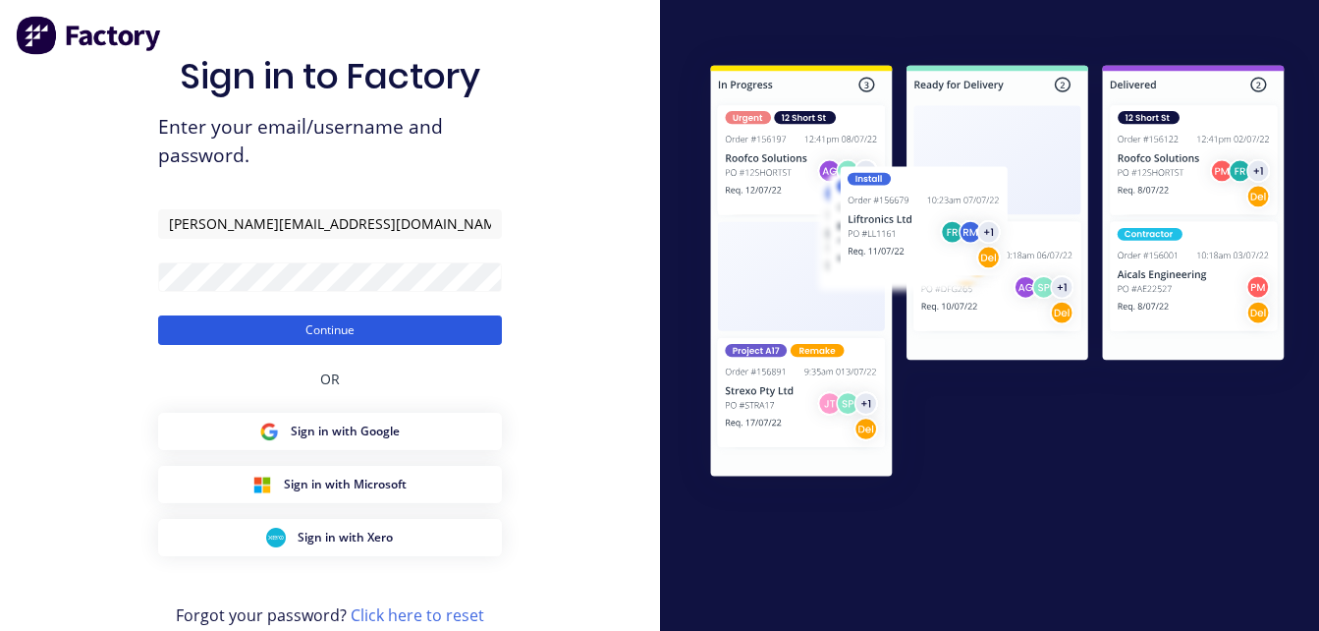
click at [326, 328] on button "Continue" at bounding box center [330, 329] width 344 height 29
